Goal: Task Accomplishment & Management: Use online tool/utility

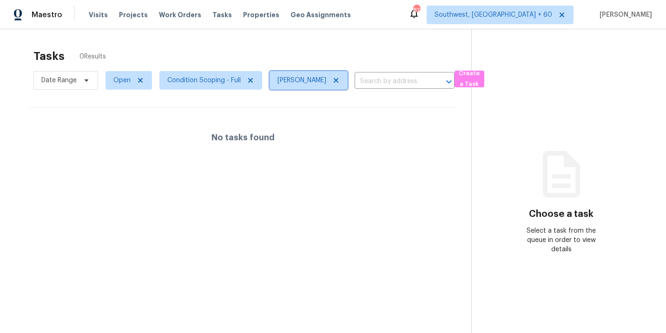
click at [340, 81] on icon at bounding box center [335, 80] width 7 height 7
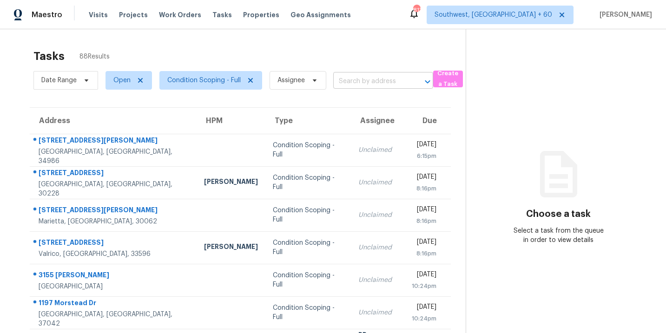
click at [363, 84] on input "text" at bounding box center [370, 81] width 74 height 14
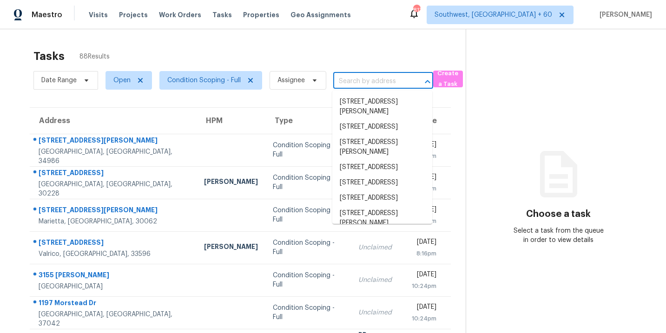
paste input "[STREET_ADDRESS][PERSON_NAME]"
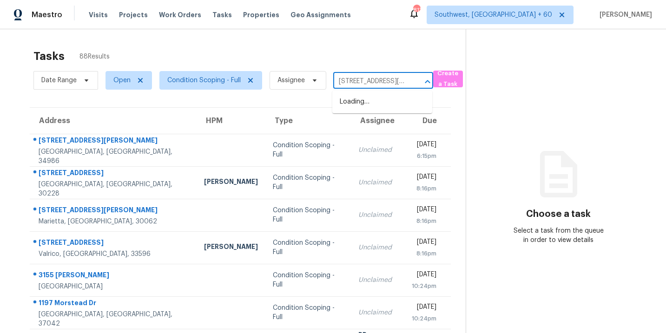
scroll to position [0, 62]
type input "[STREET_ADDRESS][PERSON_NAME]"
click at [377, 60] on div "Tasks 88 Results" at bounding box center [249, 56] width 432 height 24
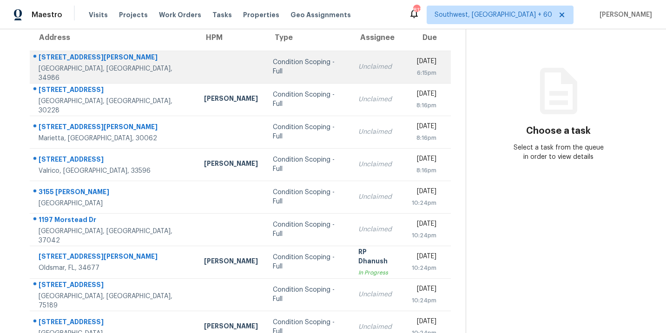
scroll to position [69, 0]
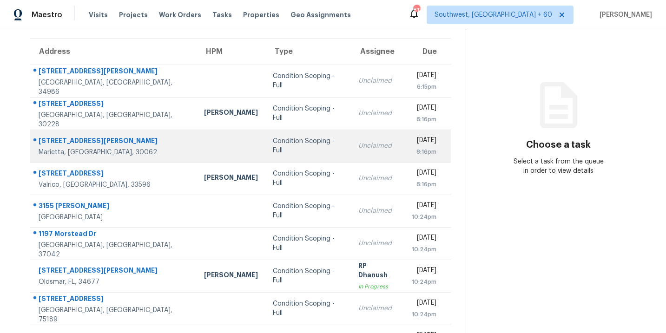
click at [305, 155] on td "Condition Scoping - Full" at bounding box center [307, 146] width 85 height 33
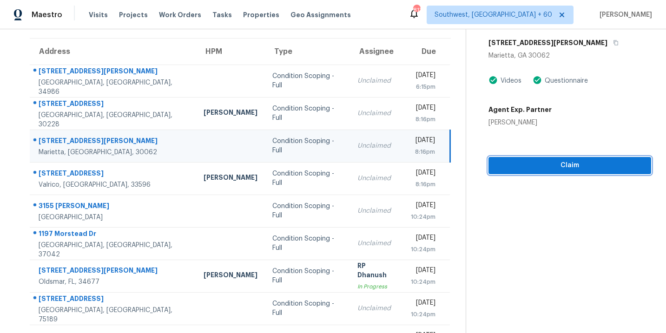
click at [585, 164] on span "Claim" at bounding box center [570, 166] width 148 height 12
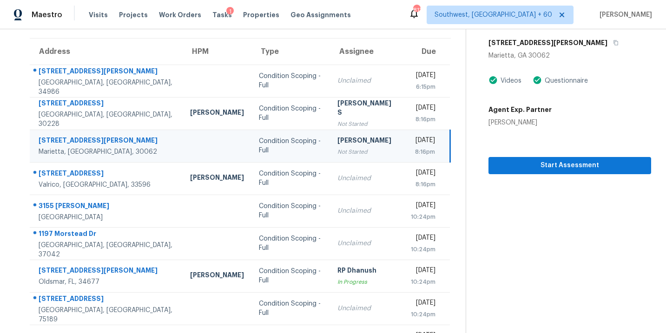
scroll to position [151, 0]
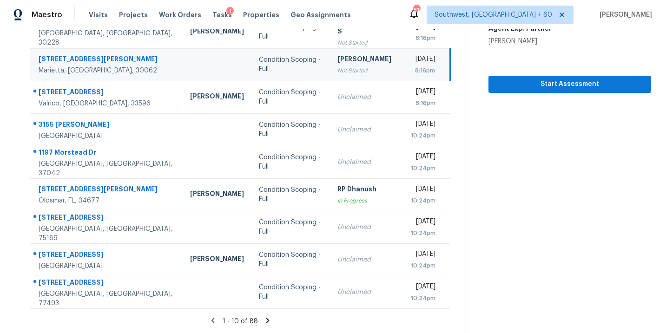
click at [266, 321] on icon at bounding box center [267, 320] width 3 height 5
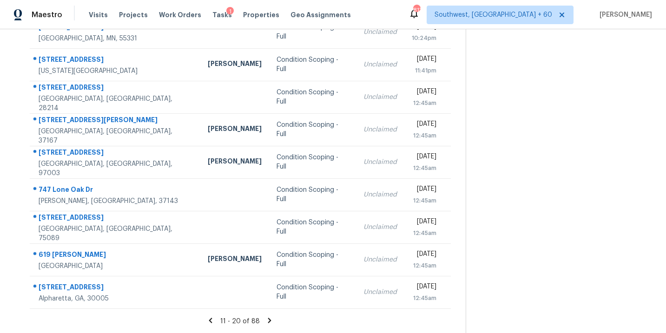
click at [267, 321] on icon at bounding box center [269, 321] width 8 height 8
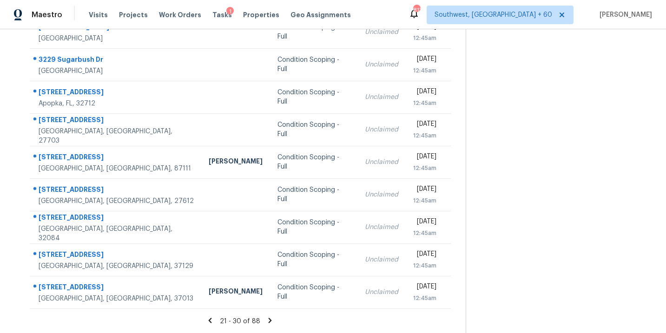
click at [269, 321] on icon at bounding box center [270, 320] width 3 height 5
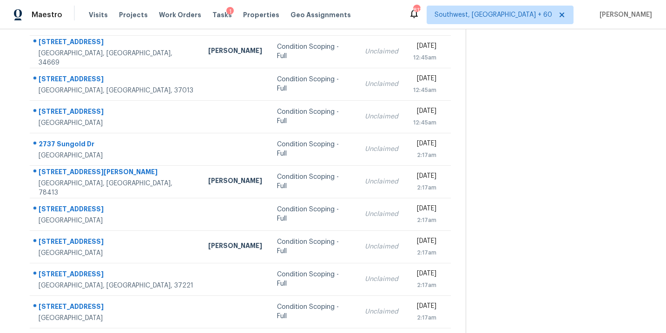
scroll to position [127, 0]
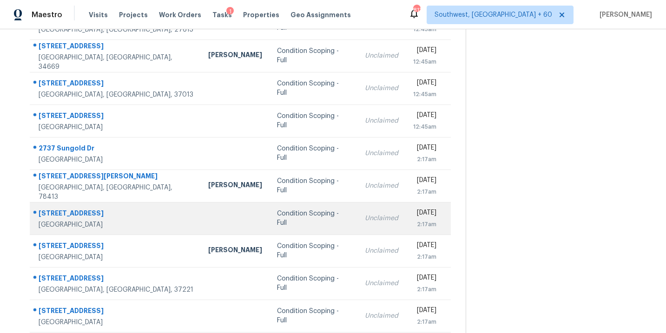
click at [279, 231] on td "Condition Scoping - Full" at bounding box center [313, 218] width 87 height 33
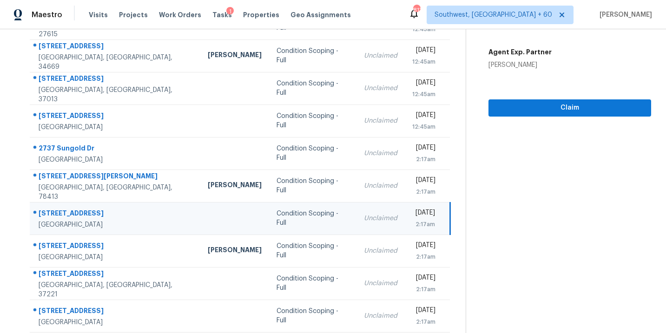
click at [292, 223] on td "Condition Scoping - Full" at bounding box center [312, 218] width 87 height 33
click at [591, 106] on span "Claim" at bounding box center [570, 108] width 148 height 12
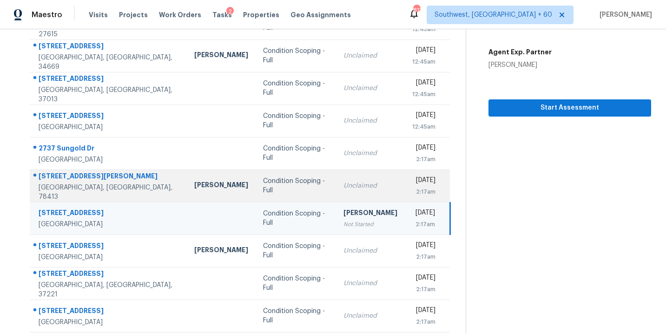
scroll to position [151, 0]
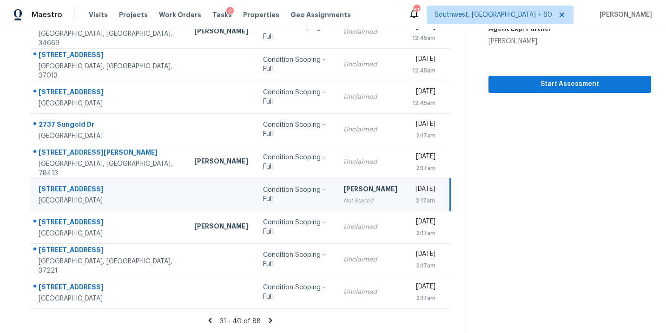
click at [269, 321] on icon at bounding box center [270, 320] width 3 height 5
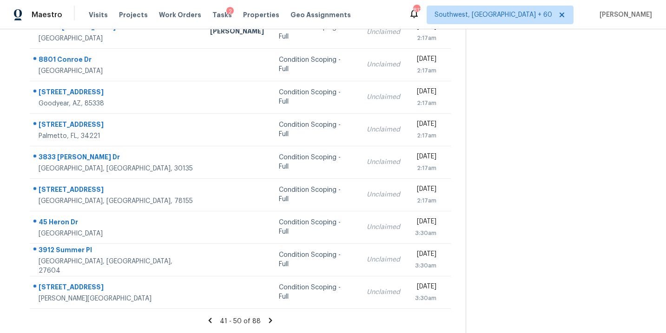
click at [269, 318] on icon at bounding box center [270, 320] width 3 height 5
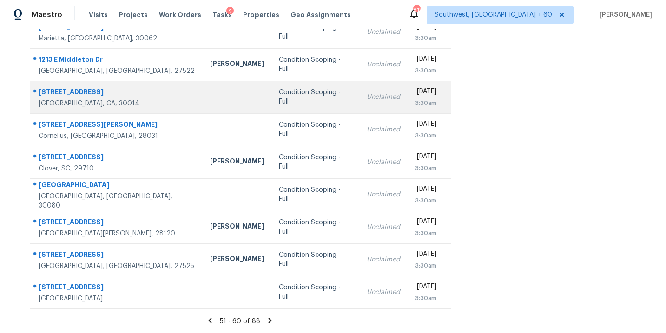
click at [283, 98] on div "Condition Scoping - Full" at bounding box center [315, 97] width 73 height 19
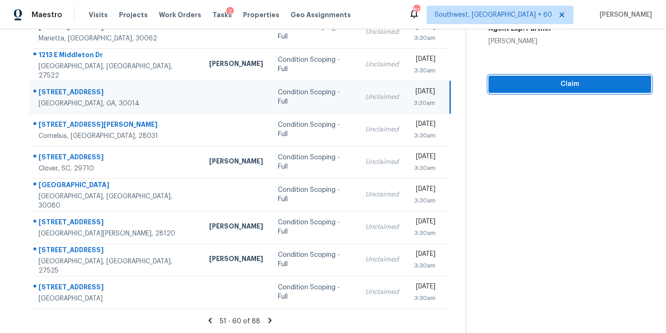
click at [576, 86] on span "Claim" at bounding box center [570, 85] width 148 height 12
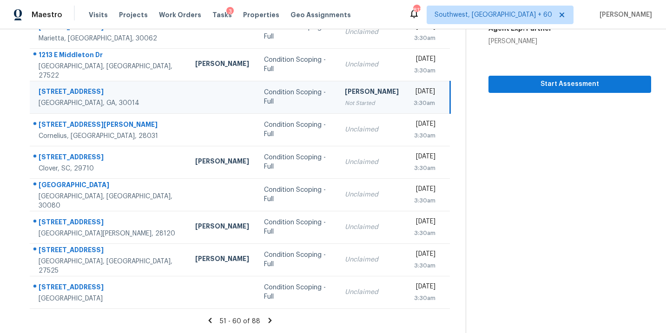
click at [269, 321] on icon at bounding box center [270, 320] width 3 height 5
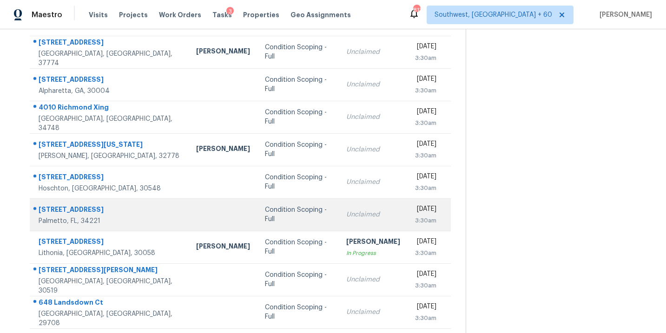
scroll to position [125, 0]
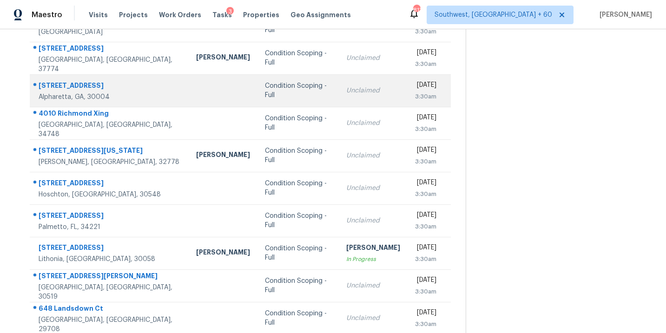
click at [286, 90] on div "Condition Scoping - Full" at bounding box center [298, 90] width 66 height 19
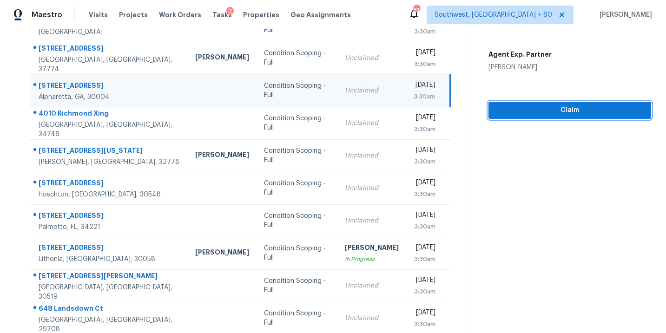
click at [584, 110] on span "Claim" at bounding box center [570, 111] width 148 height 12
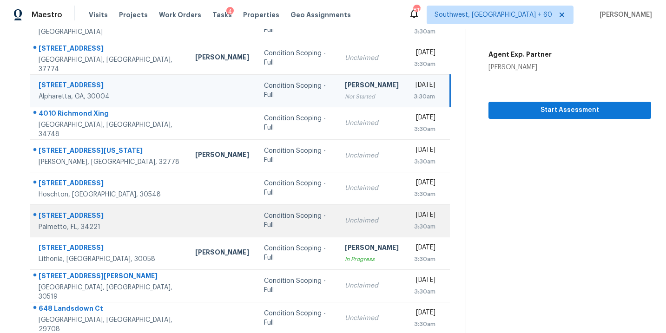
scroll to position [151, 0]
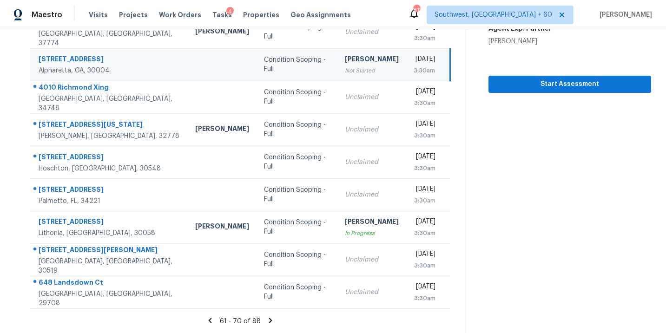
click at [266, 319] on icon at bounding box center [270, 321] width 8 height 8
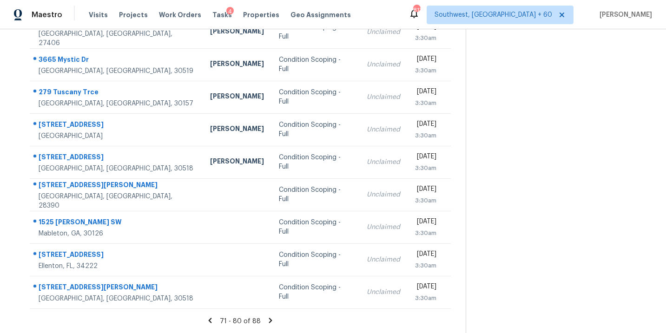
scroll to position [131, 0]
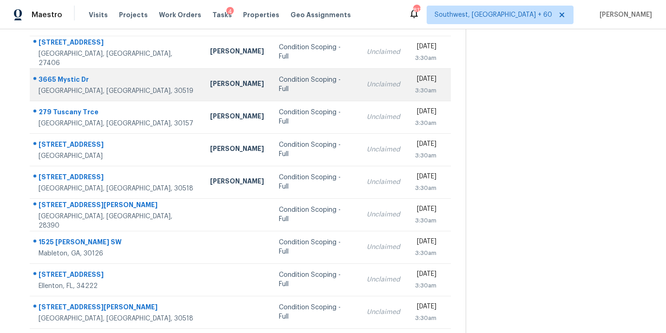
click at [359, 91] on td "Unclaimed" at bounding box center [383, 84] width 48 height 33
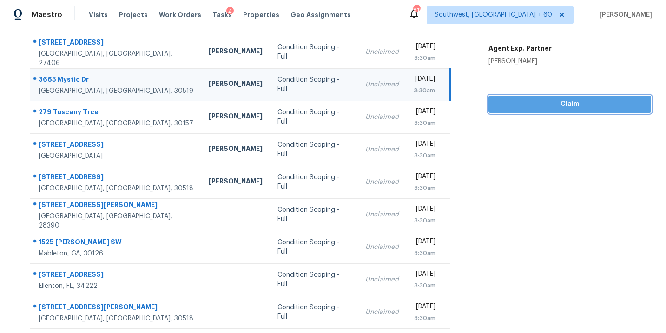
click at [553, 107] on span "Claim" at bounding box center [570, 105] width 148 height 12
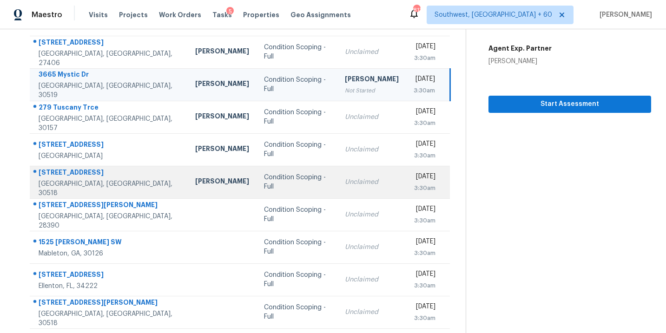
scroll to position [151, 0]
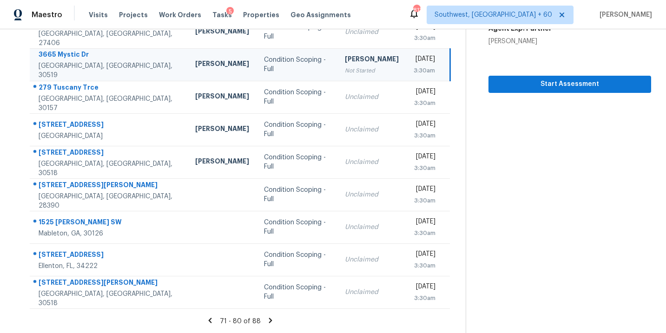
click at [269, 322] on icon at bounding box center [270, 321] width 8 height 8
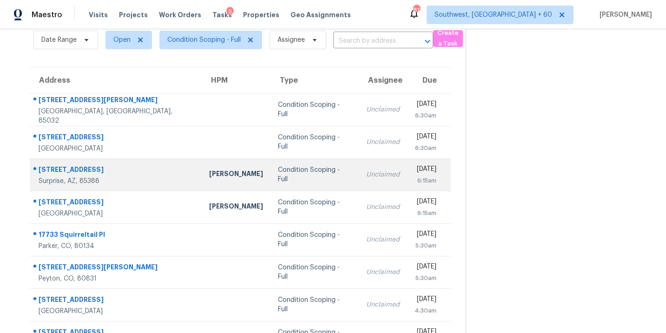
scroll to position [86, 0]
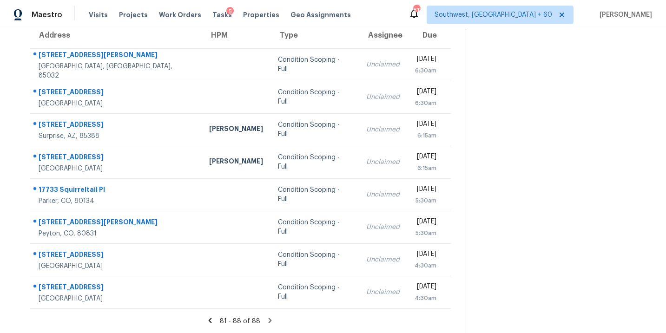
click at [269, 321] on icon at bounding box center [270, 320] width 3 height 5
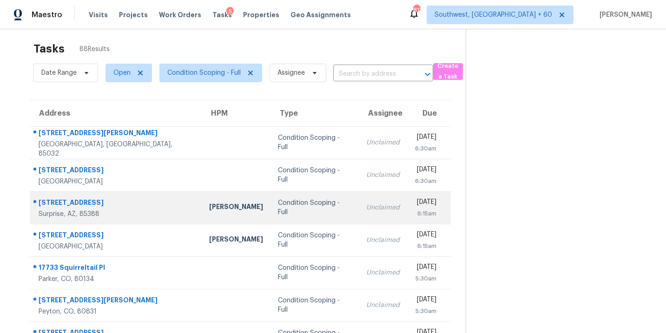
scroll to position [0, 0]
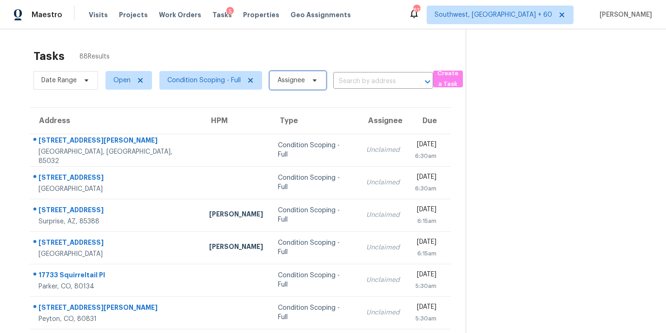
click at [287, 80] on span "Assignee" at bounding box center [291, 80] width 27 height 9
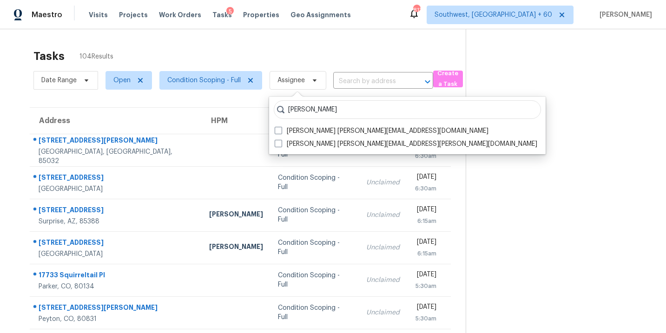
type input "sakthivel"
